Goal: Task Accomplishment & Management: Manage account settings

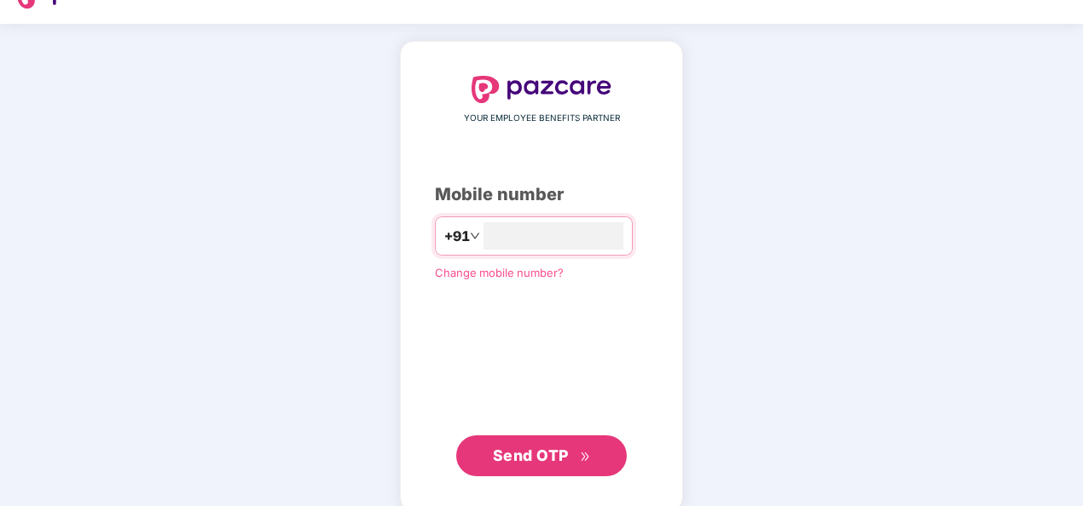
scroll to position [58, 0]
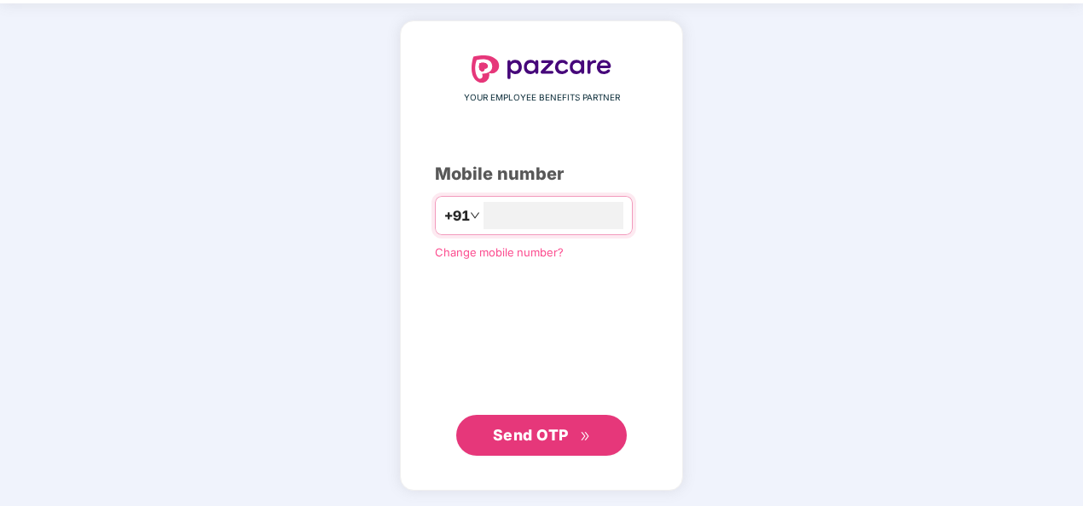
type input "**********"
click at [530, 446] on span "Send OTP" at bounding box center [542, 436] width 98 height 24
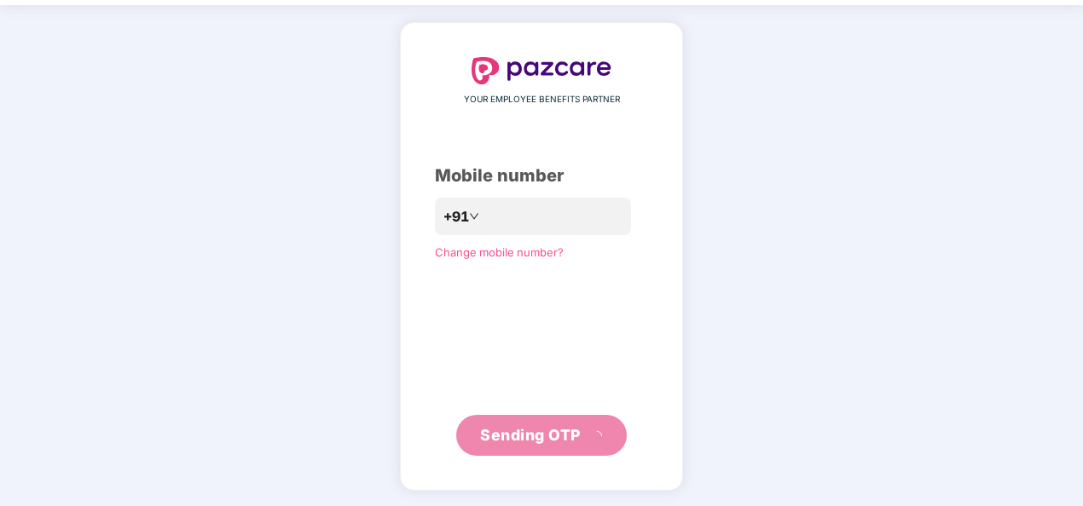
scroll to position [49, 0]
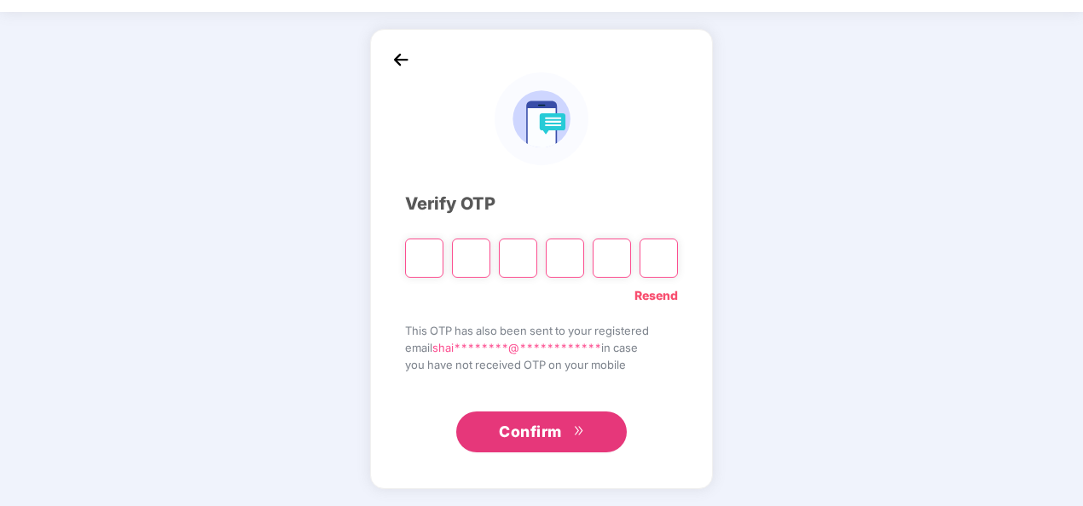
type input "*"
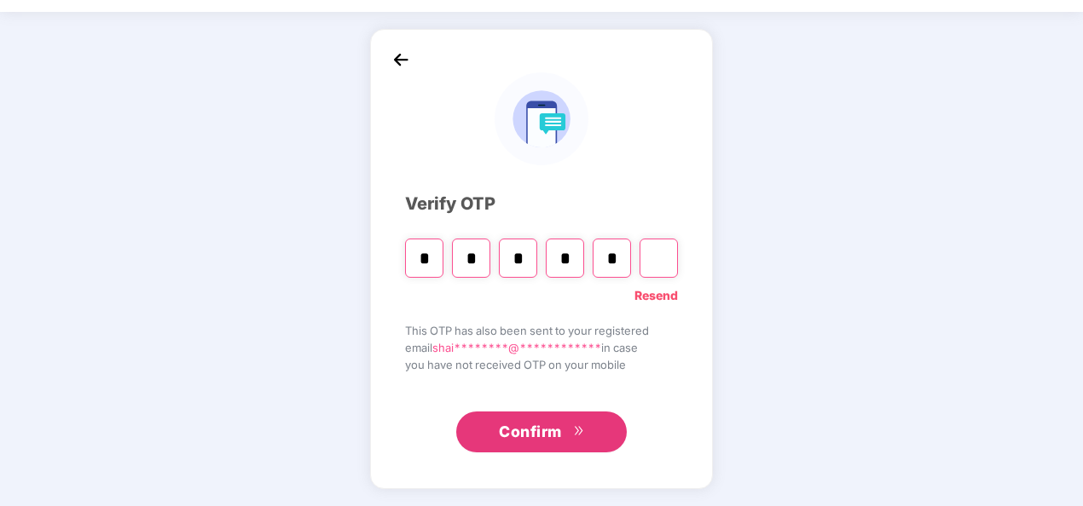
type input "*"
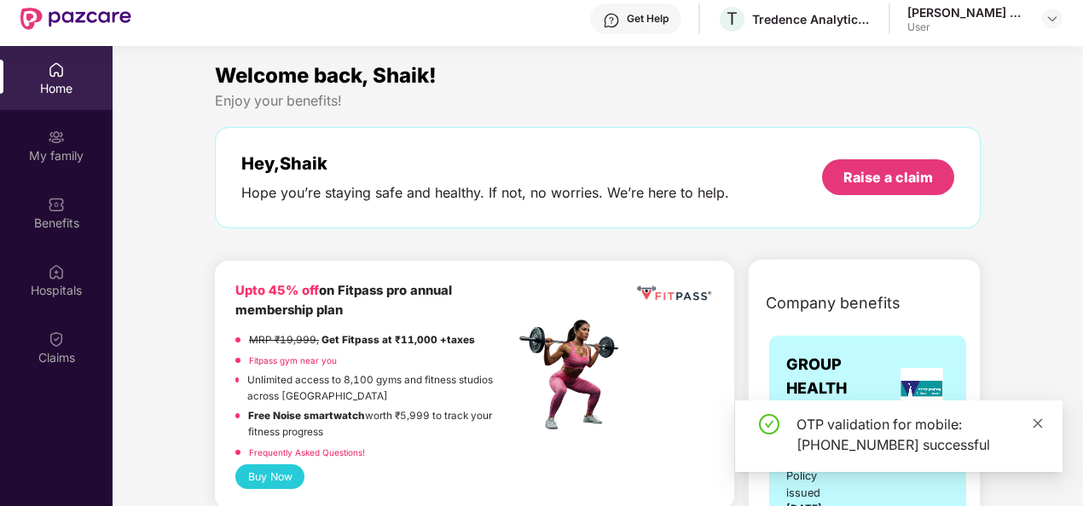
click at [1042, 424] on icon "close" at bounding box center [1038, 424] width 12 height 12
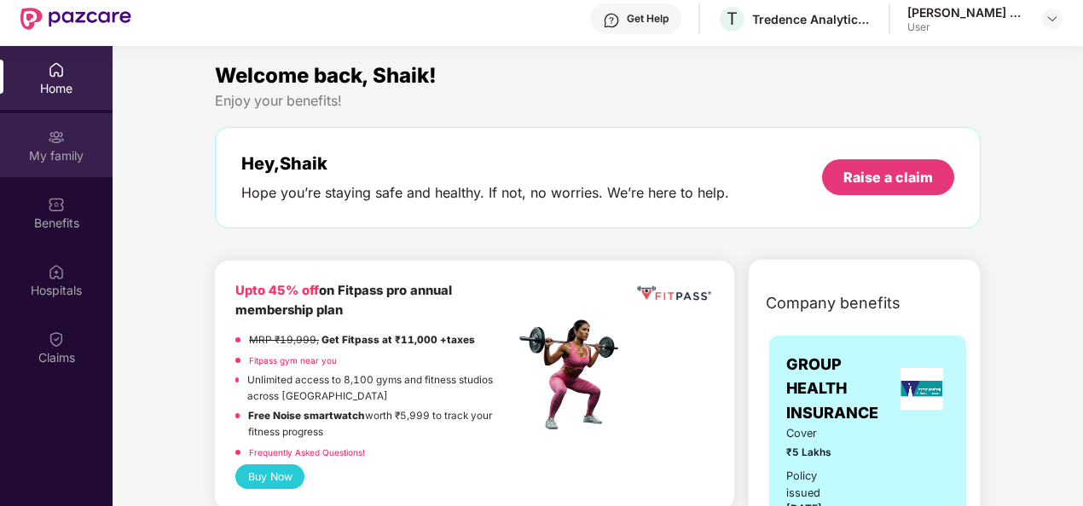
click at [66, 147] on div "My family" at bounding box center [56, 155] width 113 height 17
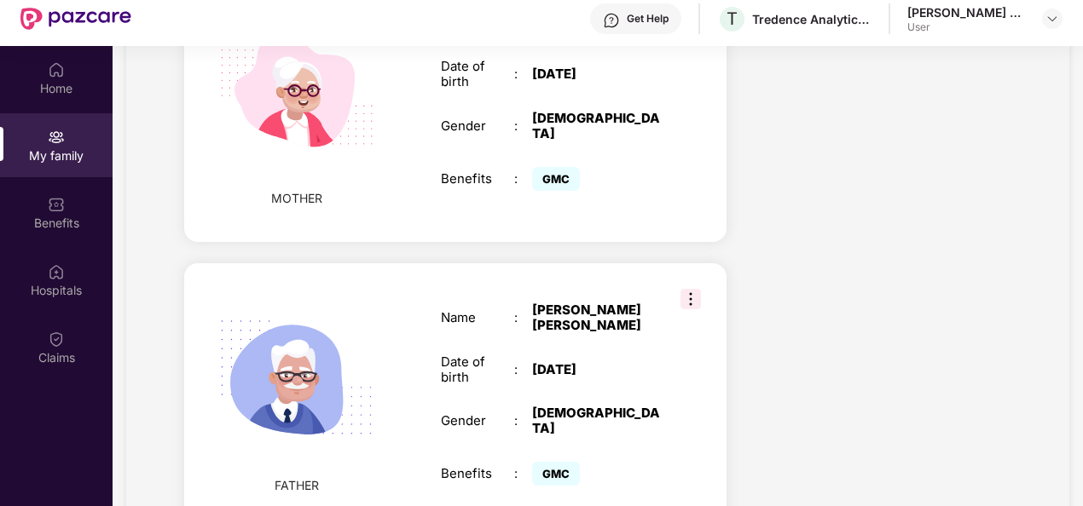
scroll to position [95, 0]
